Goal: Information Seeking & Learning: Find specific fact

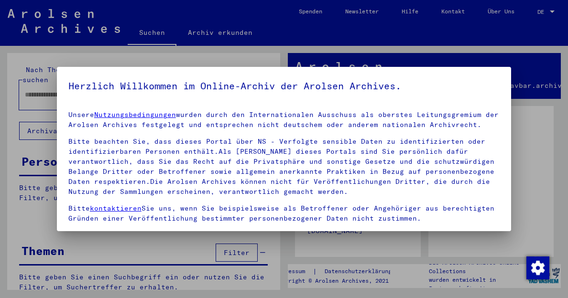
type input "**********"
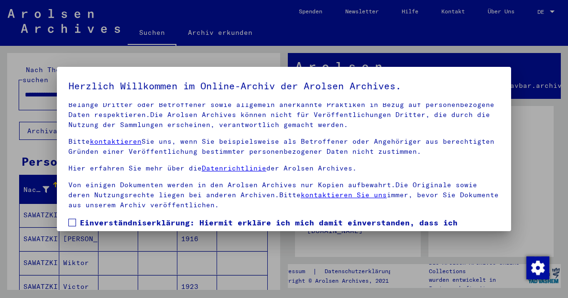
scroll to position [65, 0]
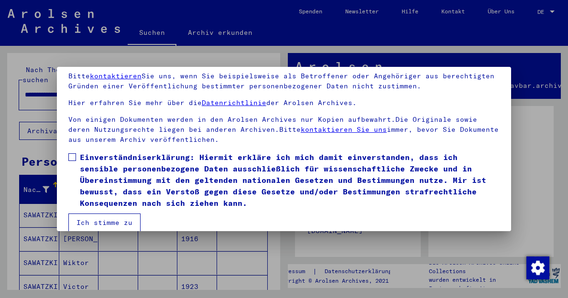
click at [73, 156] on span at bounding box center [72, 157] width 8 height 8
click at [107, 221] on button "Ich stimme zu" at bounding box center [104, 223] width 72 height 18
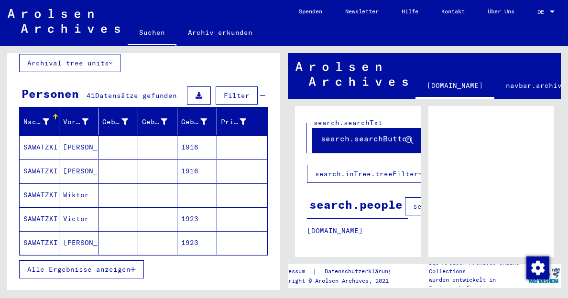
scroll to position [66, 0]
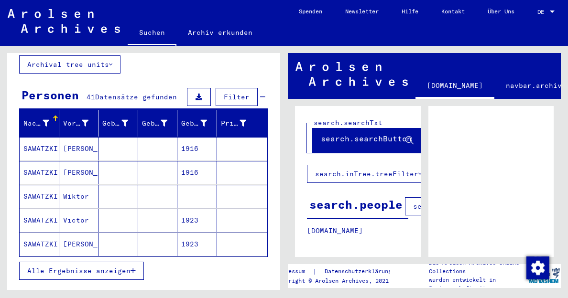
click at [195, 139] on mat-cell "1916" at bounding box center [197, 148] width 40 height 23
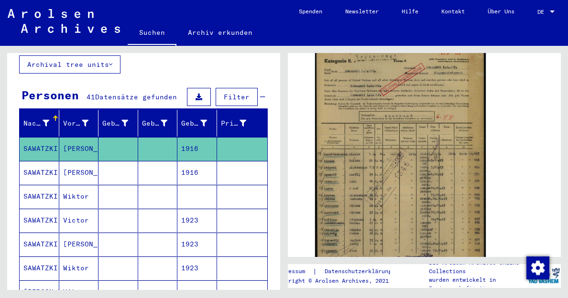
scroll to position [189, 0]
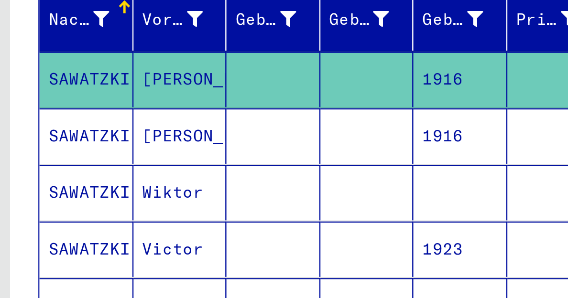
click at [90, 188] on mat-cell "Wiktor" at bounding box center [79, 196] width 40 height 23
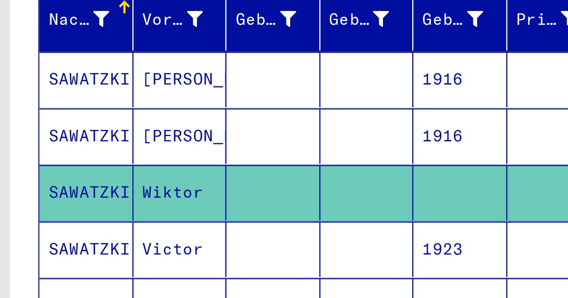
click at [90, 188] on mat-cell "Wiktor" at bounding box center [79, 196] width 40 height 23
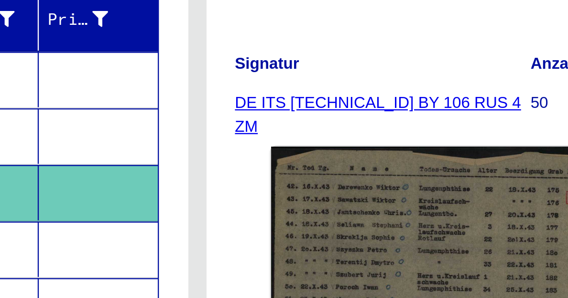
scroll to position [56, 0]
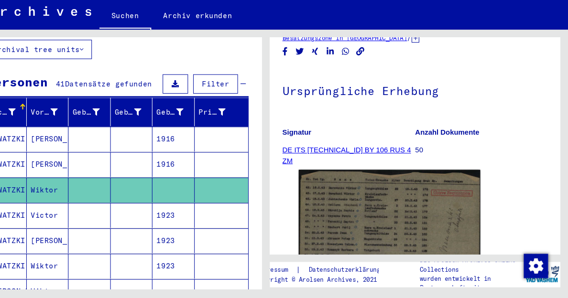
click at [186, 210] on mat-cell "1923" at bounding box center [197, 220] width 40 height 23
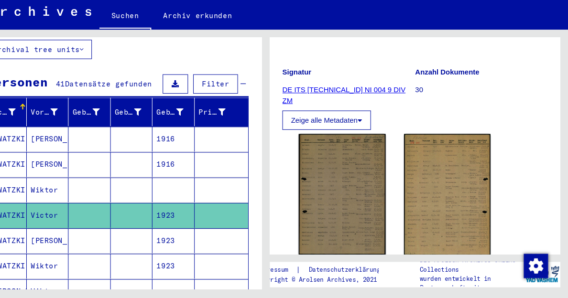
scroll to position [116, 0]
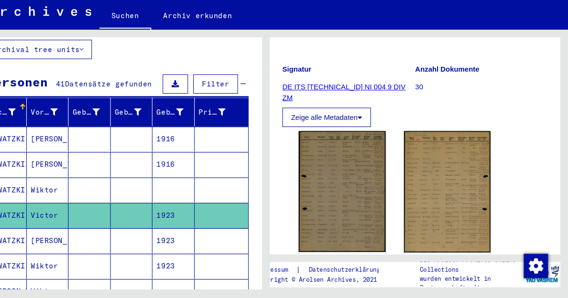
click at [344, 184] on img at bounding box center [356, 197] width 82 height 113
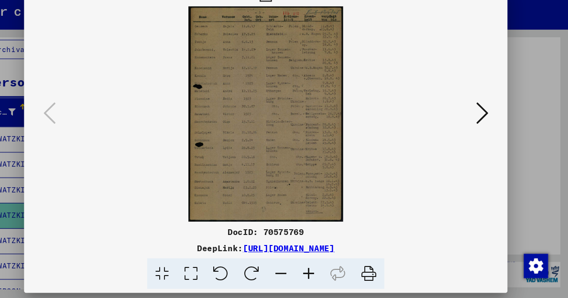
click at [344, 184] on img at bounding box center [283, 125] width 389 height 203
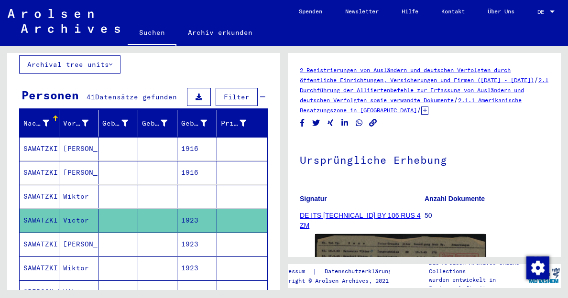
click at [195, 238] on mat-cell "1923" at bounding box center [197, 244] width 40 height 23
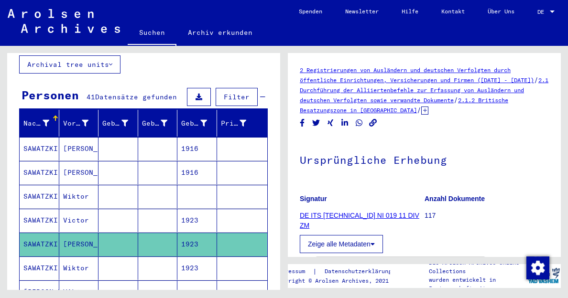
click at [195, 238] on mat-cell "1923" at bounding box center [197, 244] width 40 height 23
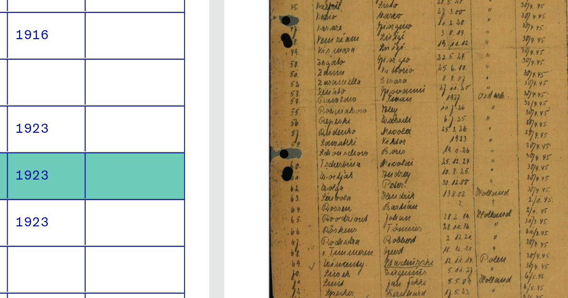
scroll to position [226, 0]
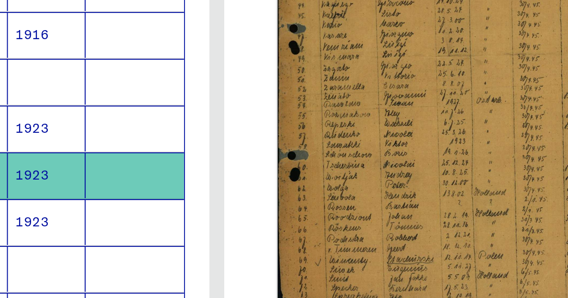
click at [196, 206] on mat-cell "1923" at bounding box center [197, 214] width 40 height 23
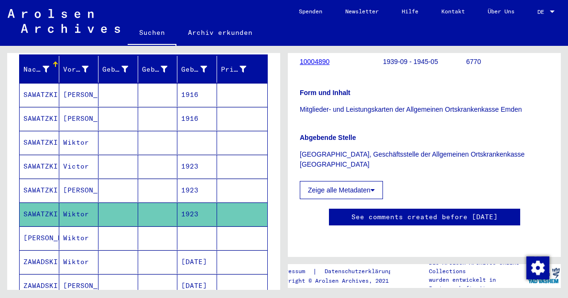
scroll to position [224, 0]
click at [198, 231] on mat-cell at bounding box center [197, 237] width 40 height 23
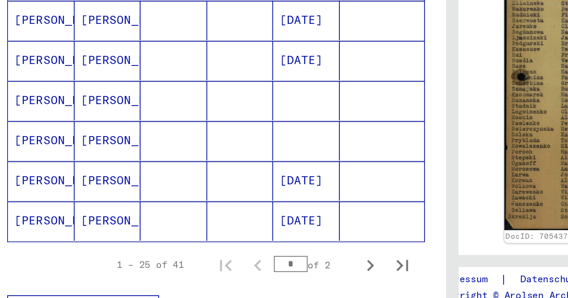
scroll to position [551, 0]
click at [200, 178] on mat-cell at bounding box center [197, 189] width 40 height 23
